Goal: Transaction & Acquisition: Purchase product/service

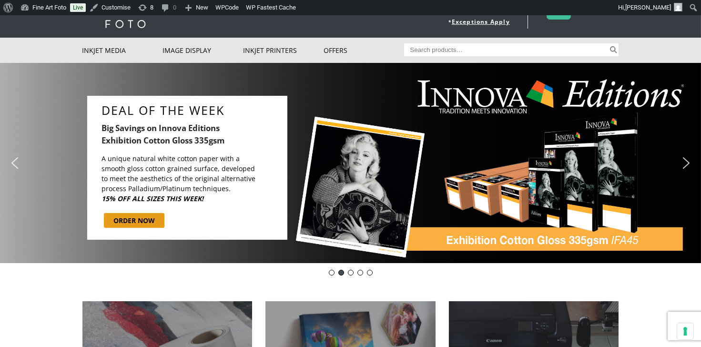
click at [687, 162] on img "next arrow" at bounding box center [686, 162] width 15 height 15
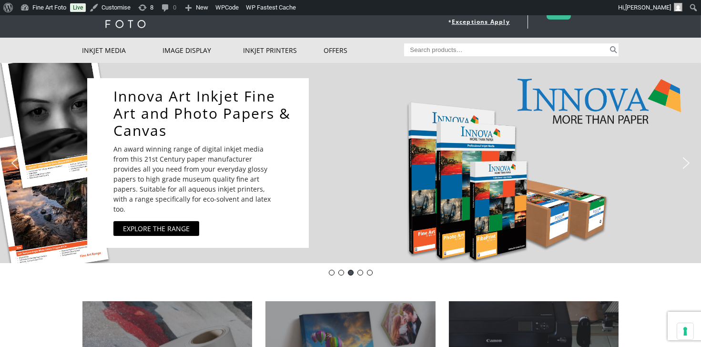
click at [687, 162] on img "next arrow" at bounding box center [686, 162] width 15 height 15
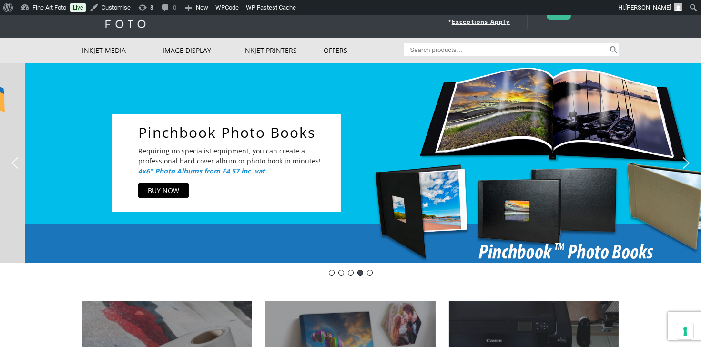
click at [687, 162] on img "next arrow" at bounding box center [686, 162] width 15 height 15
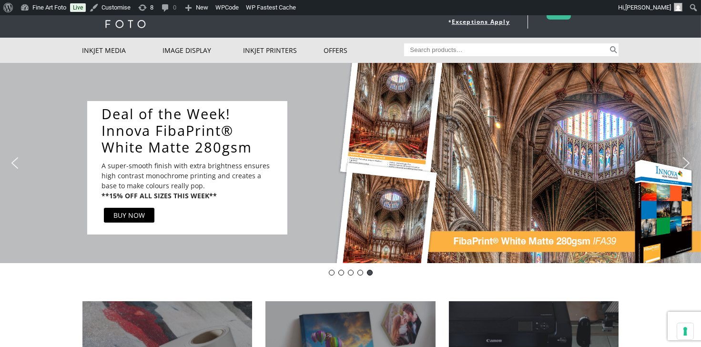
click at [687, 162] on img "next arrow" at bounding box center [686, 162] width 15 height 15
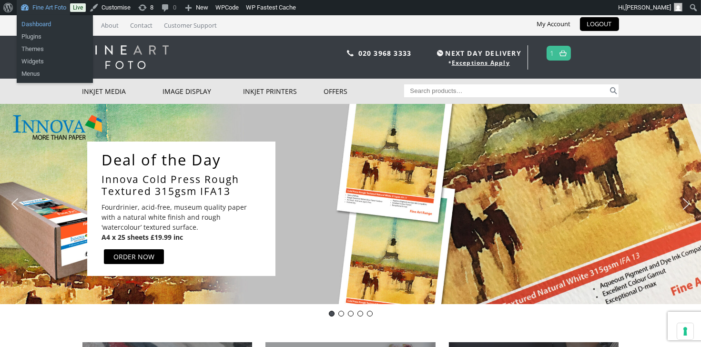
click at [40, 24] on link "Dashboard" at bounding box center [55, 24] width 76 height 12
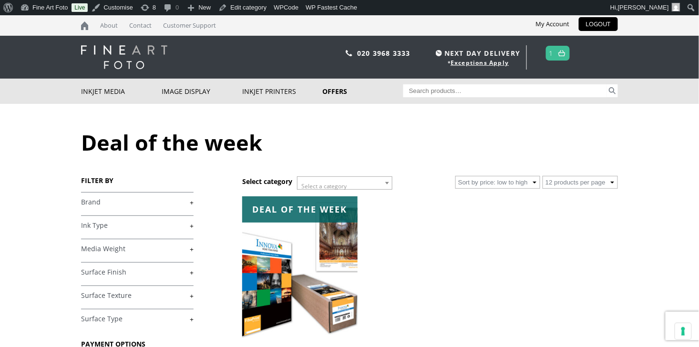
click at [325, 278] on img at bounding box center [299, 268] width 115 height 144
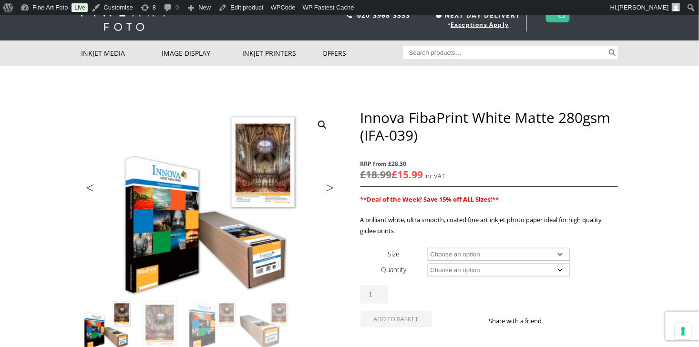
scroll to position [44, 0]
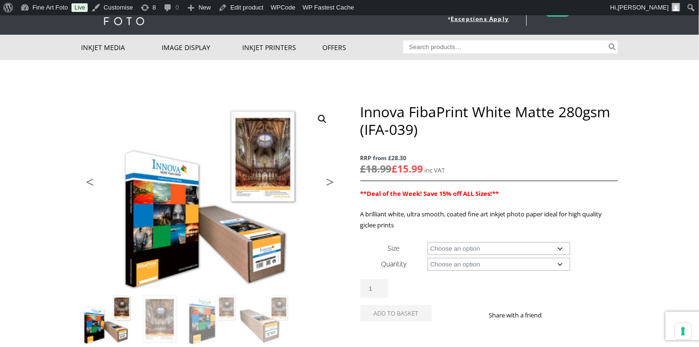
click at [497, 246] on select "Choose an option A4 Sheet A3 Sheet A3+ Sheet A2 Sheet 17" Wide Roll 24" Wide Ro…" at bounding box center [499, 248] width 143 height 13
select select "17-wide-roll"
click at [489, 265] on select "Choose an option 15m" at bounding box center [499, 264] width 143 height 13
select select "15m"
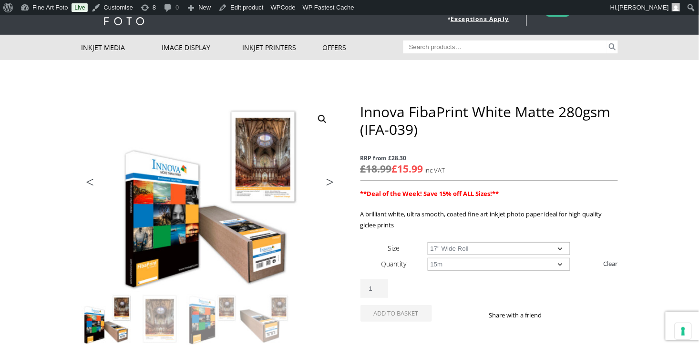
select select "17-wide-roll"
